Goal: Task Accomplishment & Management: Use online tool/utility

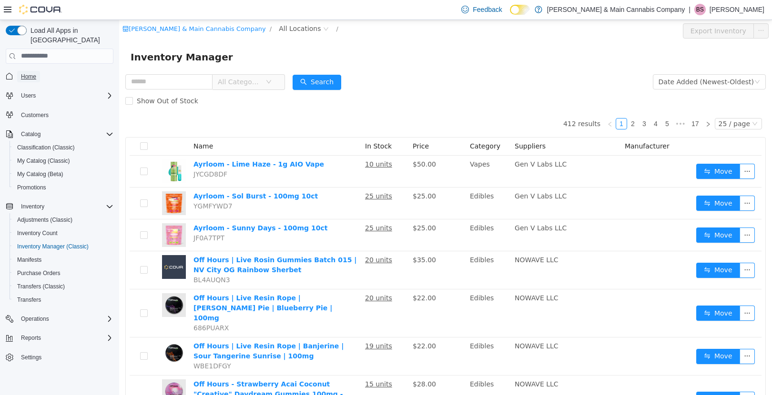
click at [38, 71] on link "Home" at bounding box center [28, 76] width 23 height 11
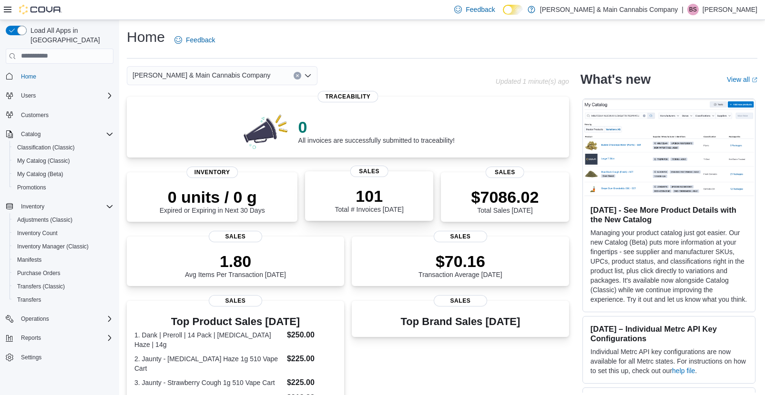
click at [377, 203] on p "101" at bounding box center [368, 196] width 69 height 19
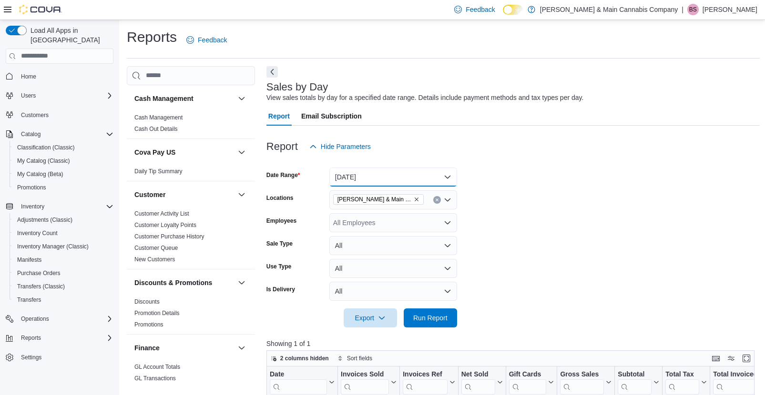
click at [428, 183] on button "[DATE]" at bounding box center [393, 177] width 128 height 19
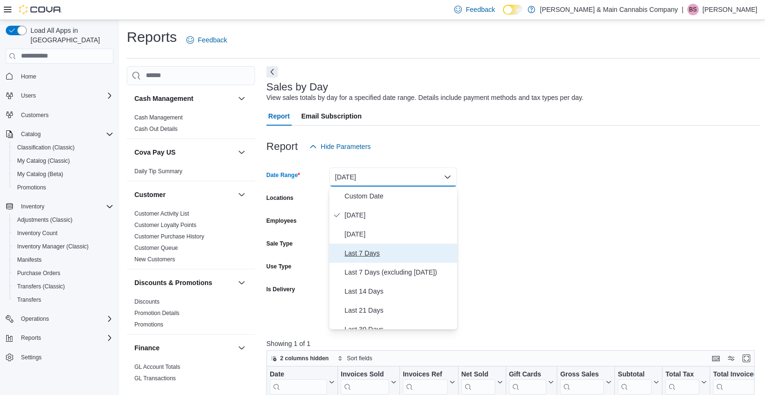
click at [370, 254] on span "Last 7 Days" at bounding box center [398, 253] width 109 height 11
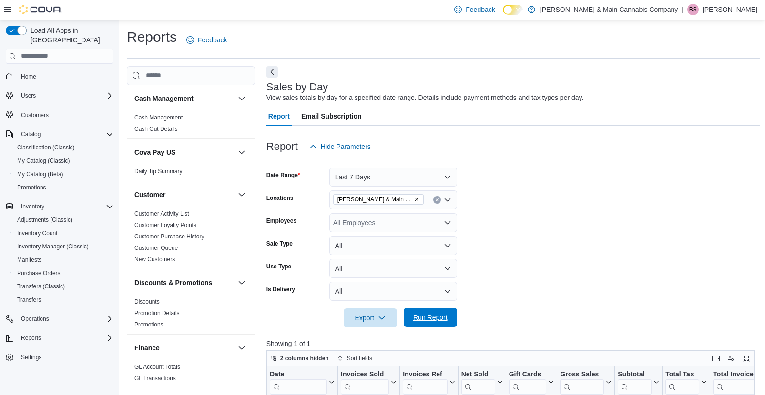
click at [431, 314] on span "Run Report" at bounding box center [430, 318] width 34 height 10
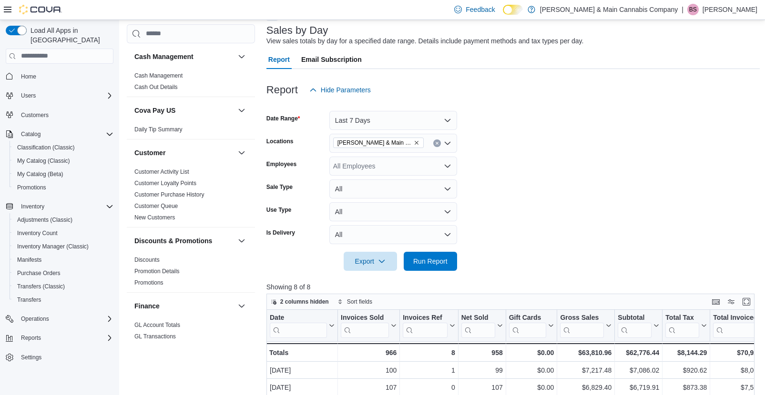
scroll to position [279, 0]
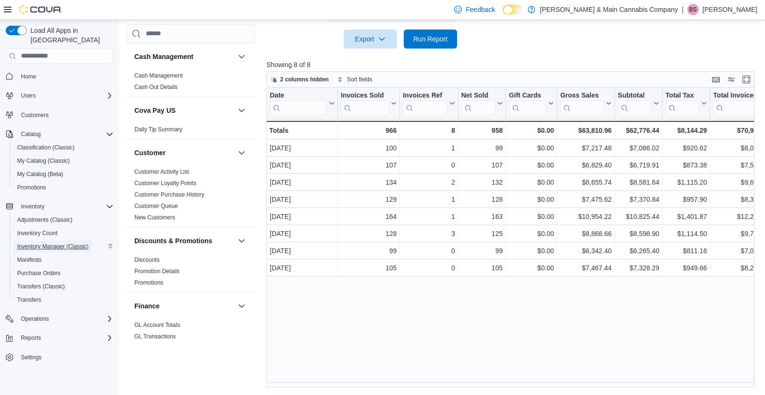
click at [40, 243] on span "Inventory Manager (Classic)" at bounding box center [52, 247] width 71 height 8
